Goal: Task Accomplishment & Management: Manage account settings

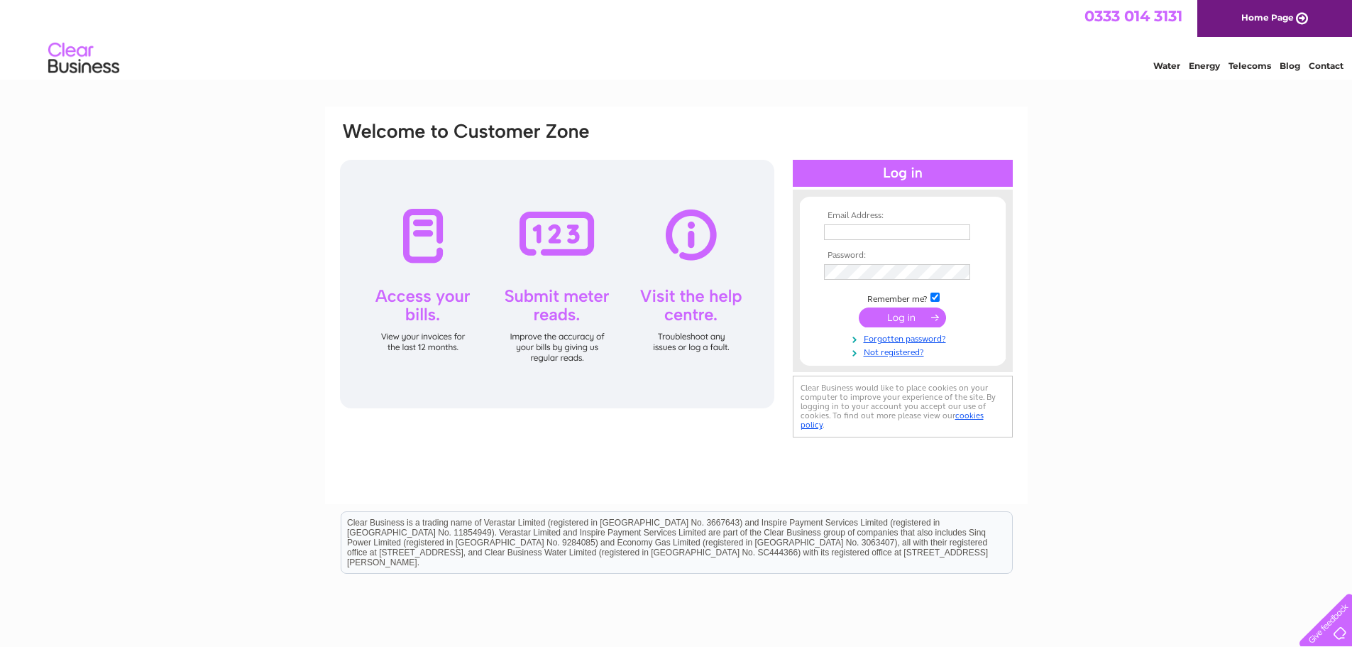
type input "office@taranakithrutubingtools.com"
click at [894, 317] on input "submit" at bounding box center [902, 317] width 87 height 20
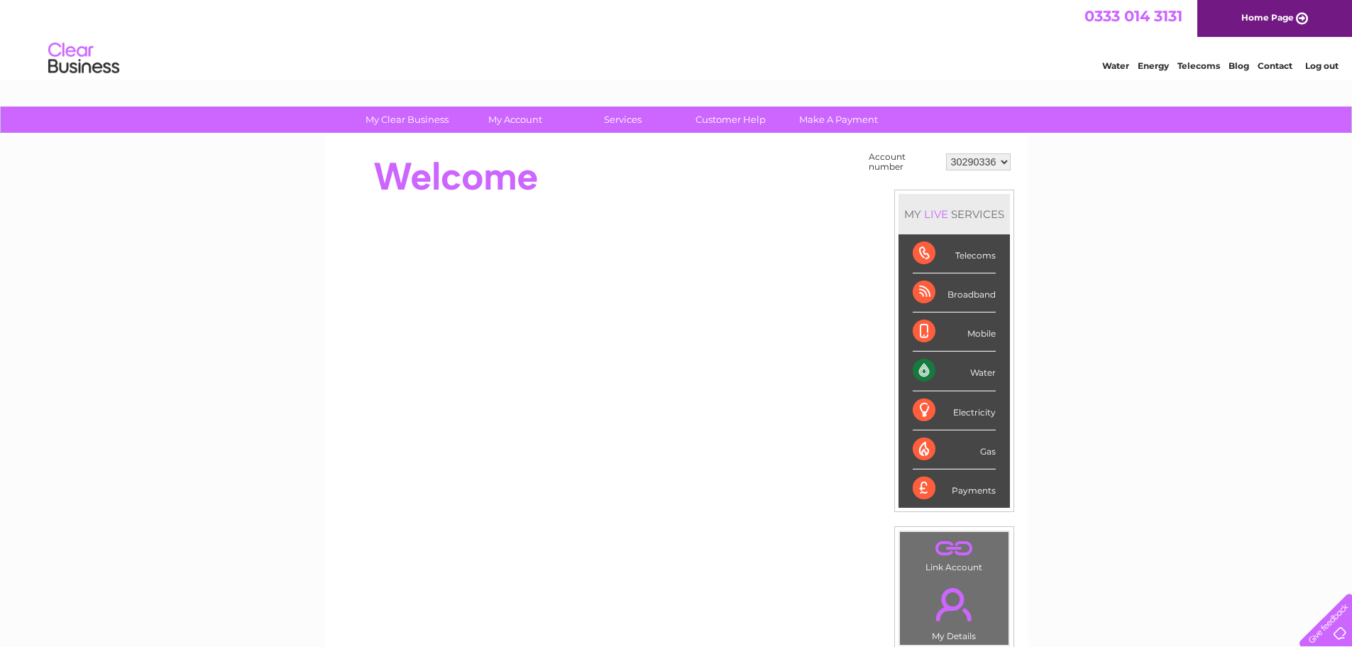
click at [921, 366] on div "Water" at bounding box center [954, 370] width 83 height 39
click at [978, 368] on div "Water" at bounding box center [954, 370] width 83 height 39
click at [857, 121] on link "Make A Payment" at bounding box center [838, 119] width 117 height 26
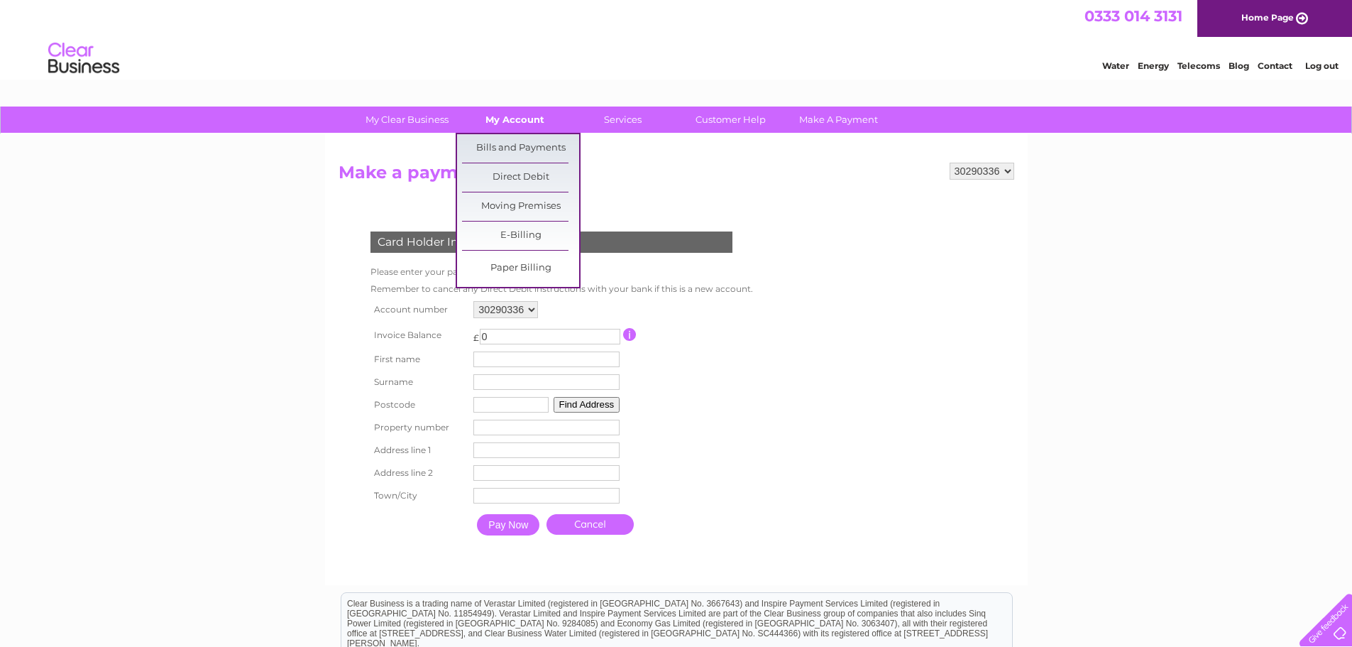
click at [525, 119] on link "My Account" at bounding box center [514, 119] width 117 height 26
click at [520, 145] on link "Bills and Payments" at bounding box center [520, 148] width 117 height 28
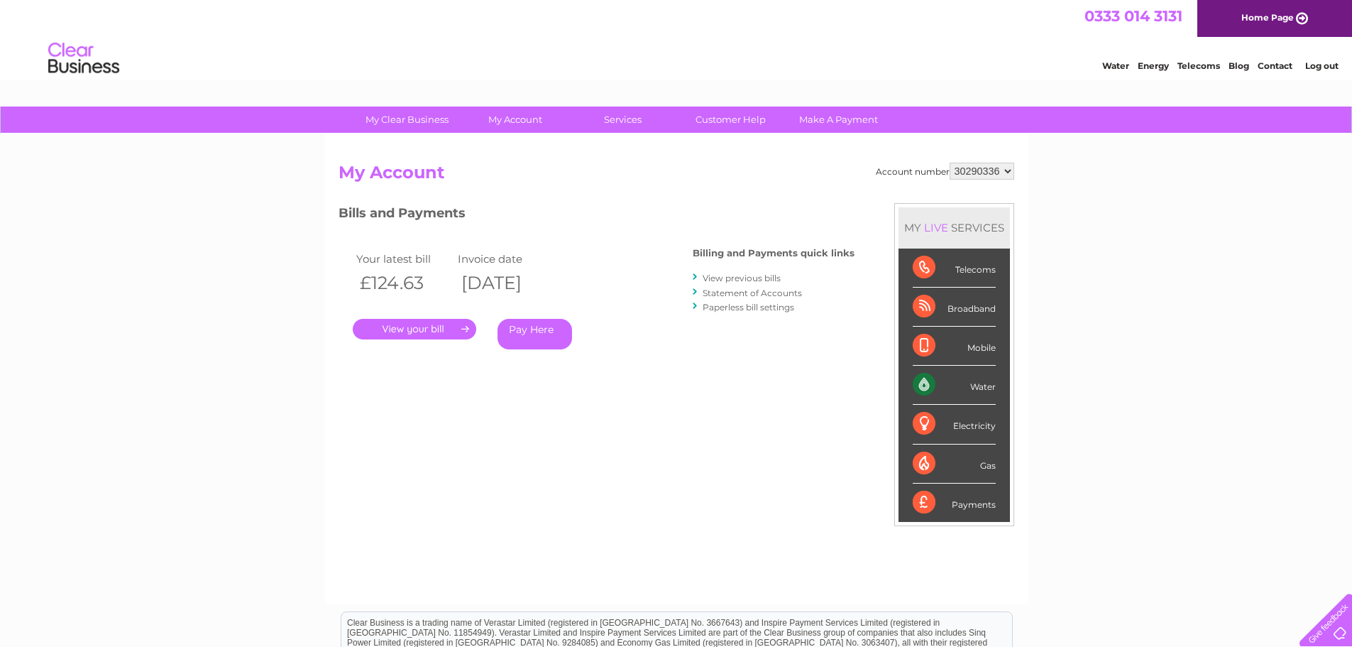
click at [424, 325] on link "." at bounding box center [414, 329] width 123 height 21
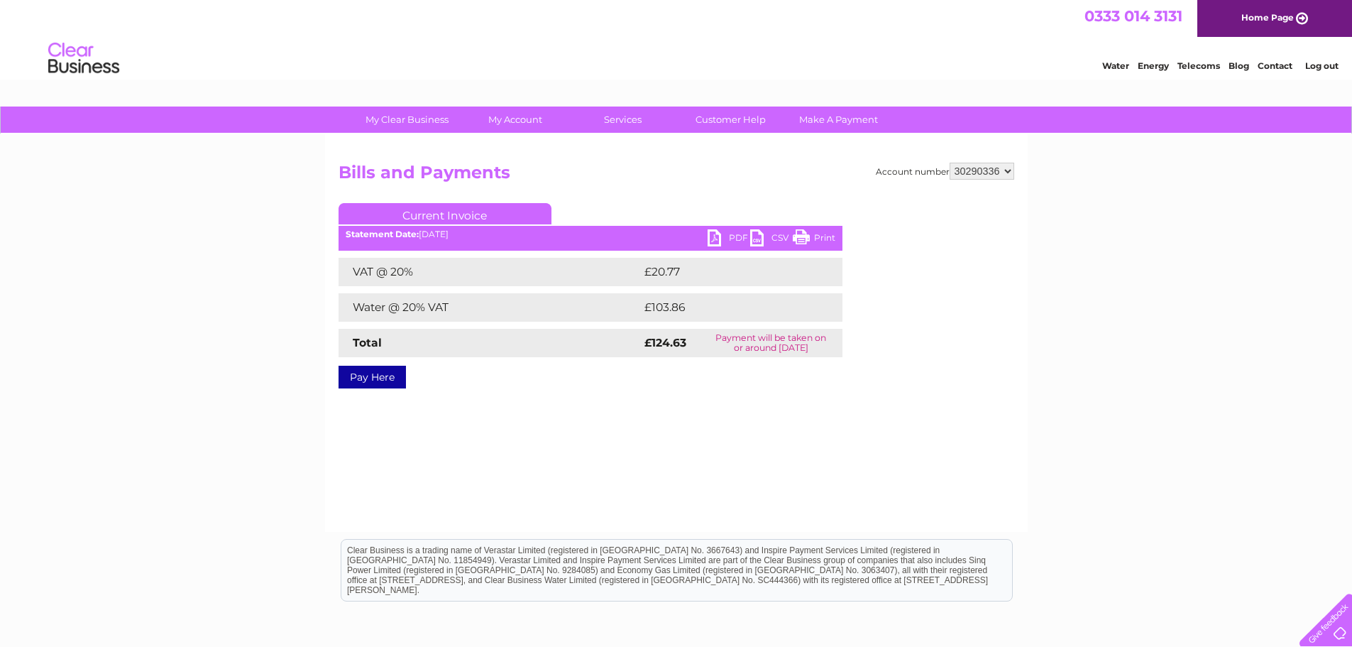
click at [734, 231] on link "PDF" at bounding box center [729, 239] width 43 height 21
